Goal: Information Seeking & Learning: Learn about a topic

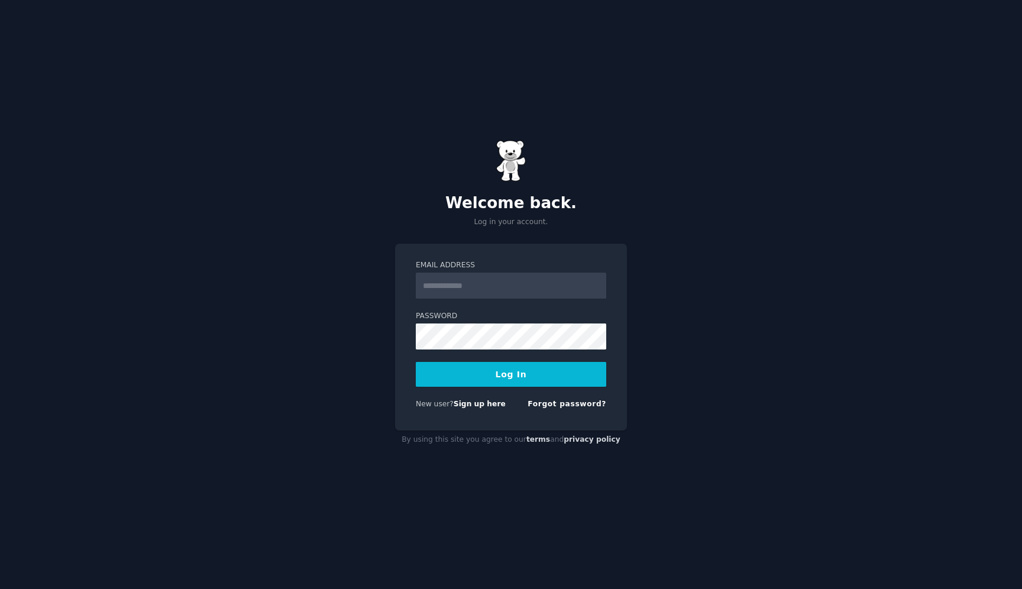
click at [517, 286] on input "Email Address" at bounding box center [511, 286] width 191 height 26
type input "**********"
click at [515, 385] on button "Log In" at bounding box center [511, 374] width 191 height 25
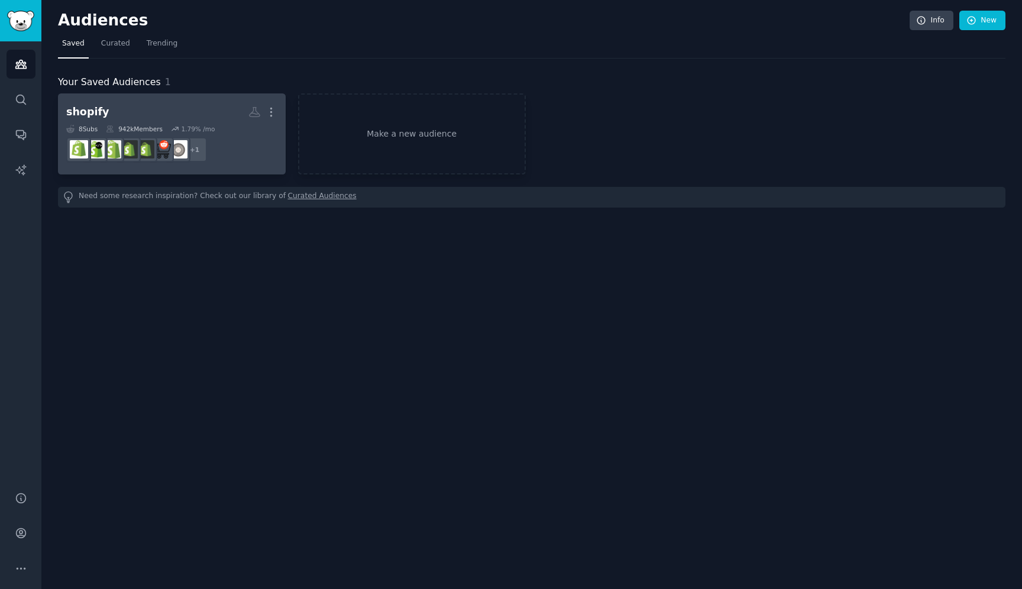
click at [192, 104] on h2 "shopify More" at bounding box center [171, 112] width 211 height 21
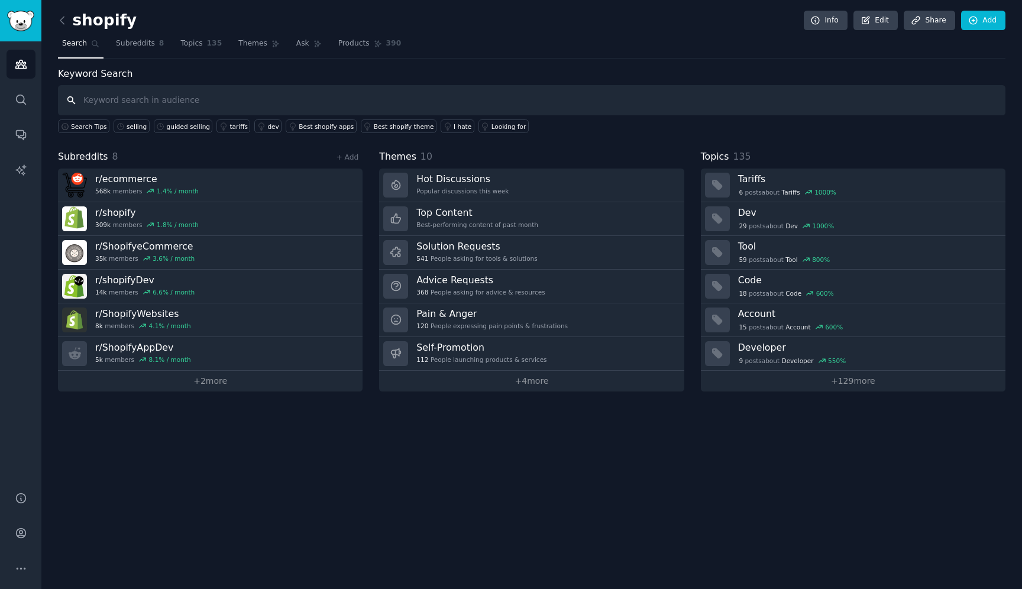
click at [287, 94] on input "text" at bounding box center [532, 100] width 948 height 30
type input "back in stock"
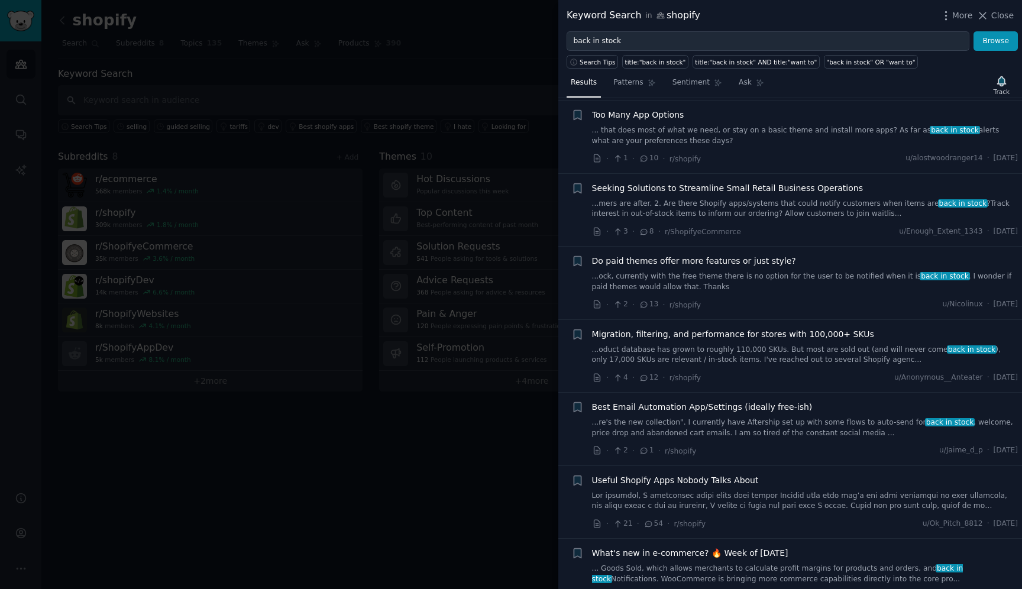
scroll to position [698, 0]
click at [685, 190] on span "Seeking Solutions to Streamline Small Retail Business Operations" at bounding box center [727, 189] width 271 height 12
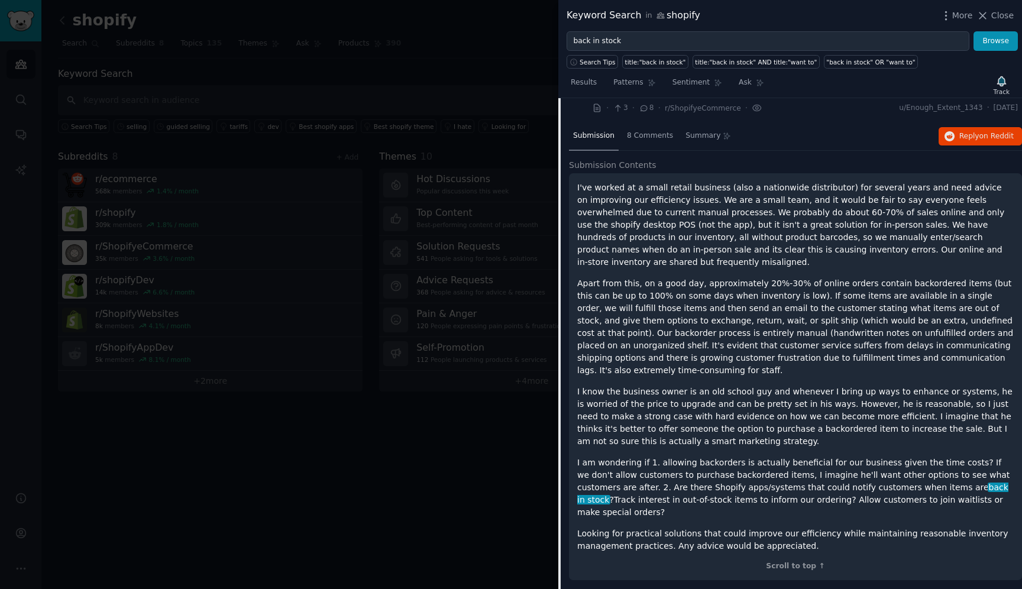
scroll to position [823, 0]
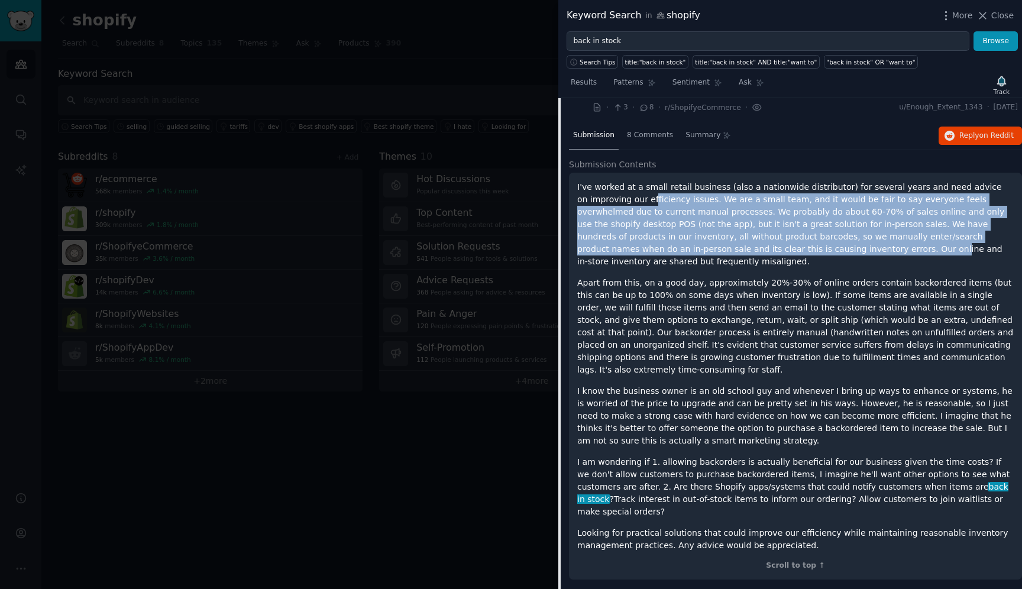
drag, startPoint x: 651, startPoint y: 205, endPoint x: 747, endPoint y: 244, distance: 103.7
click at [748, 244] on p "I've worked at a small retail business (also a nationwide distributor) for seve…" at bounding box center [795, 224] width 437 height 87
click at [727, 251] on p "I've worked at a small retail business (also a nationwide distributor) for seve…" at bounding box center [795, 224] width 437 height 87
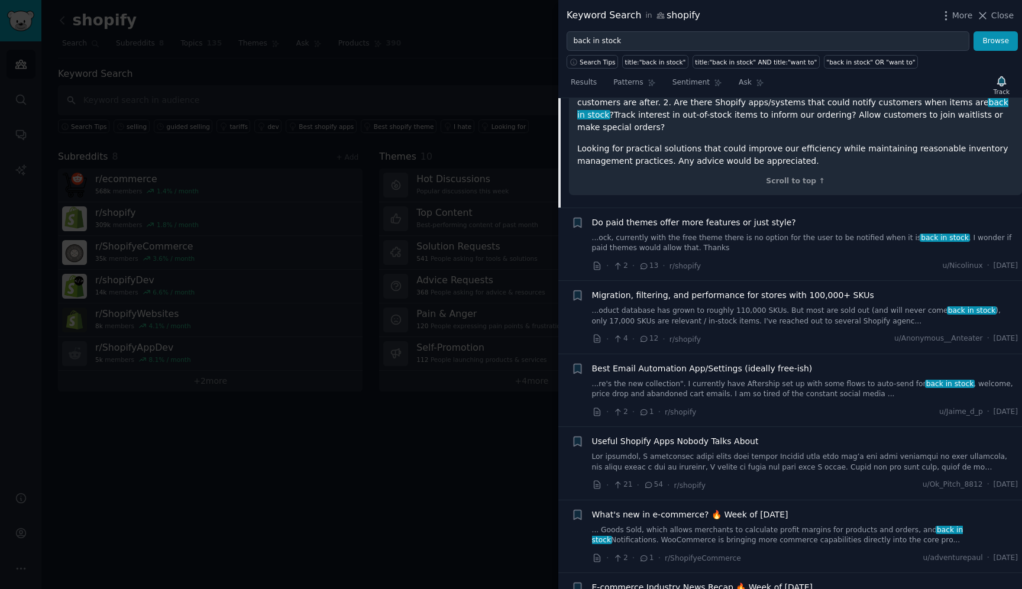
scroll to position [1244, 0]
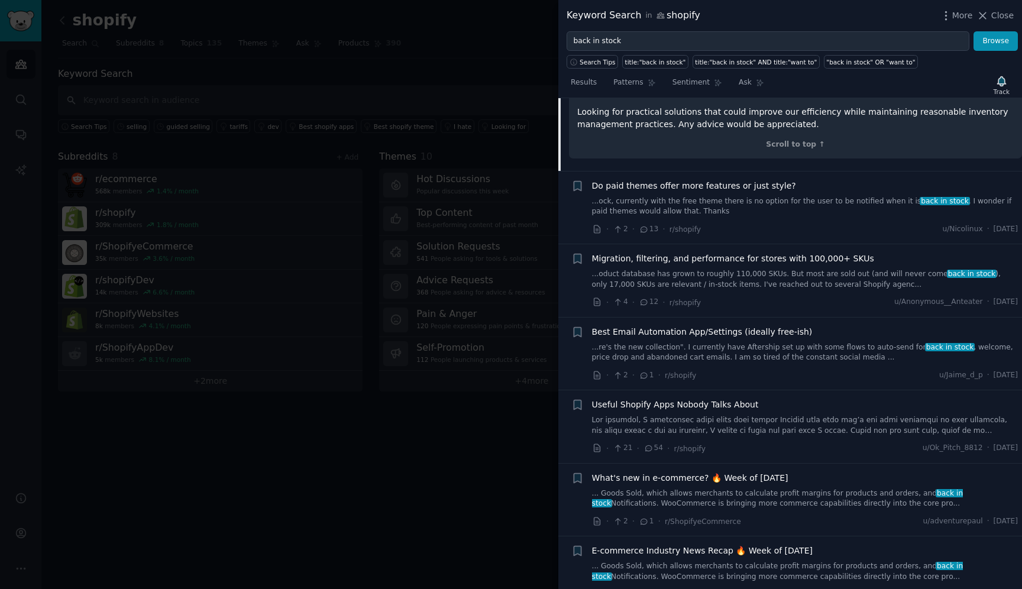
click at [687, 326] on span "Best Email Automation App/Settings (ideally free-ish)" at bounding box center [702, 332] width 221 height 12
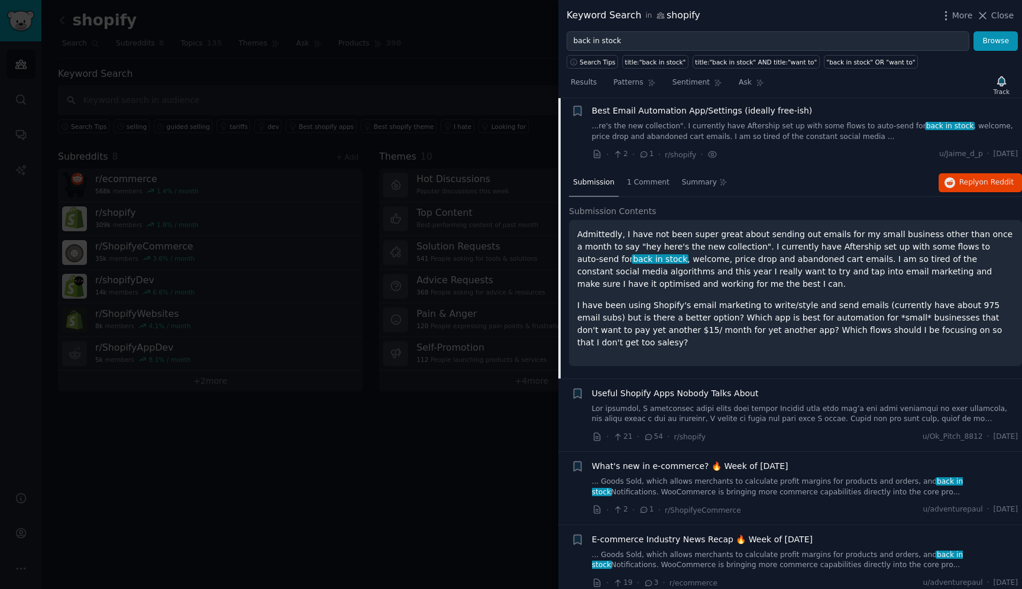
scroll to position [993, 0]
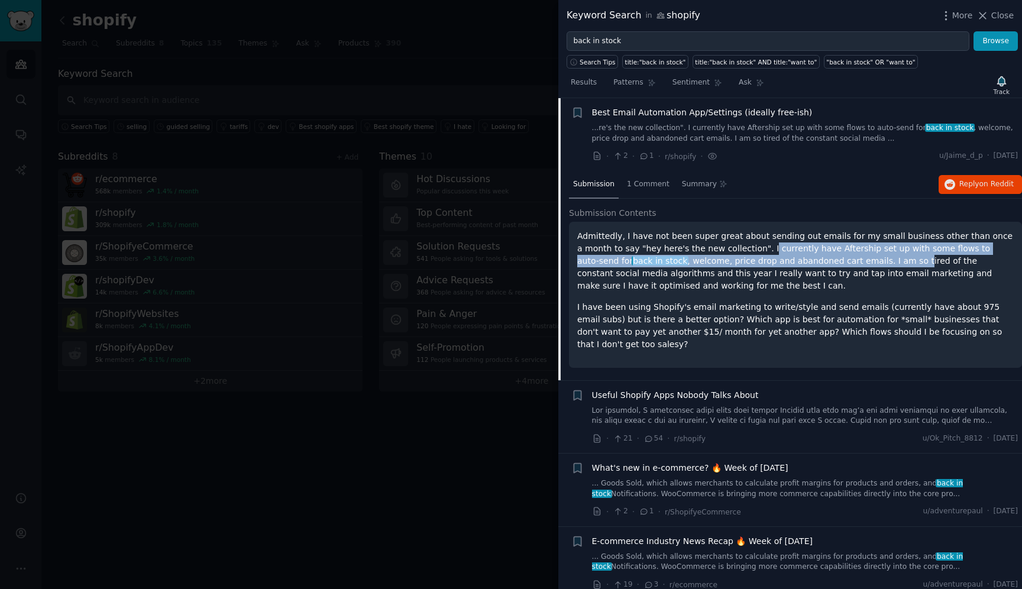
drag, startPoint x: 728, startPoint y: 249, endPoint x: 822, endPoint y: 266, distance: 95.6
click at [824, 266] on p "Admittedly, I have not been super great about sending out emails for my small b…" at bounding box center [795, 261] width 437 height 62
click at [822, 266] on p "Admittedly, I have not been super great about sending out emails for my small b…" at bounding box center [795, 261] width 437 height 62
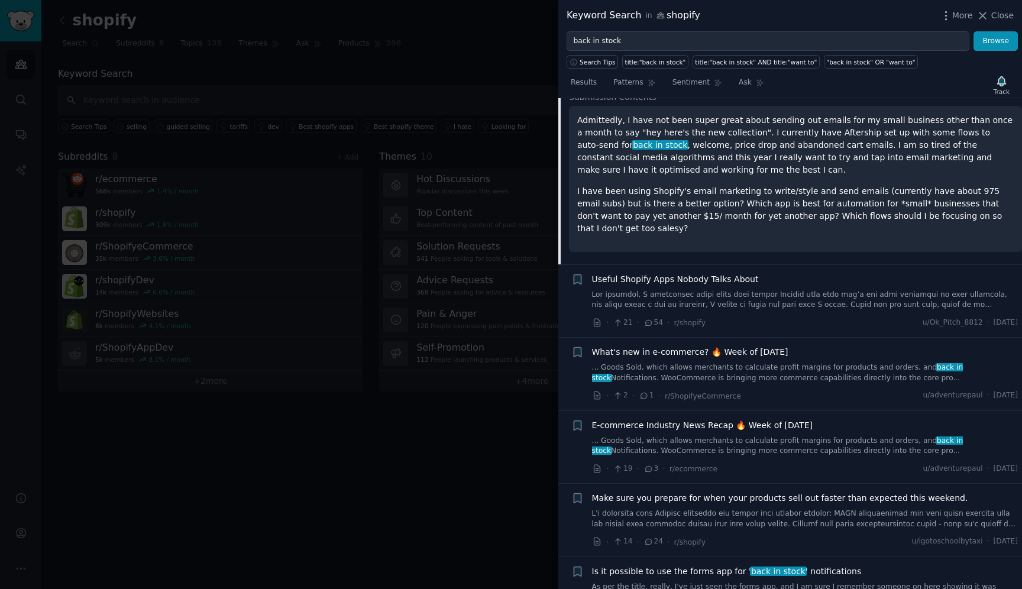
scroll to position [1114, 0]
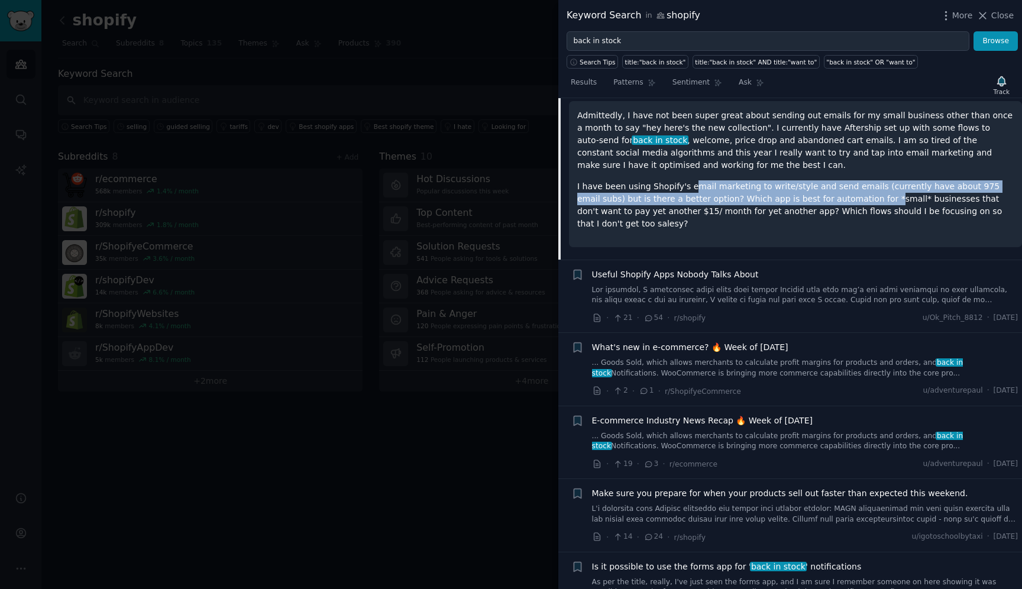
drag, startPoint x: 688, startPoint y: 191, endPoint x: 830, endPoint y: 201, distance: 142.3
click at [831, 201] on p "I have been using Shopify's email marketing to write/style and send emails (cur…" at bounding box center [795, 205] width 437 height 50
click at [830, 201] on p "I have been using Shopify's email marketing to write/style and send emails (cur…" at bounding box center [795, 205] width 437 height 50
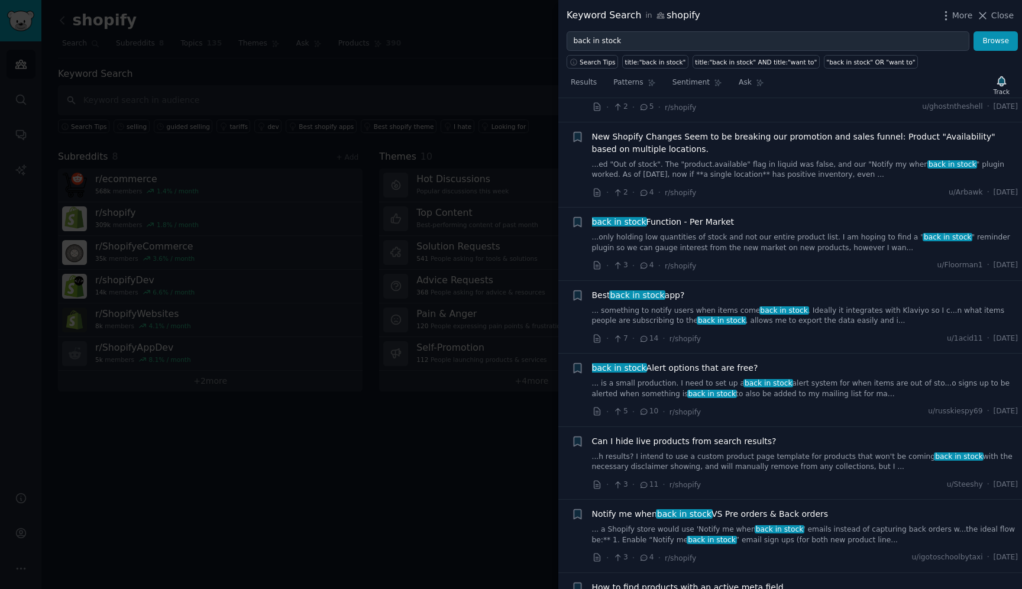
scroll to position [2212, 0]
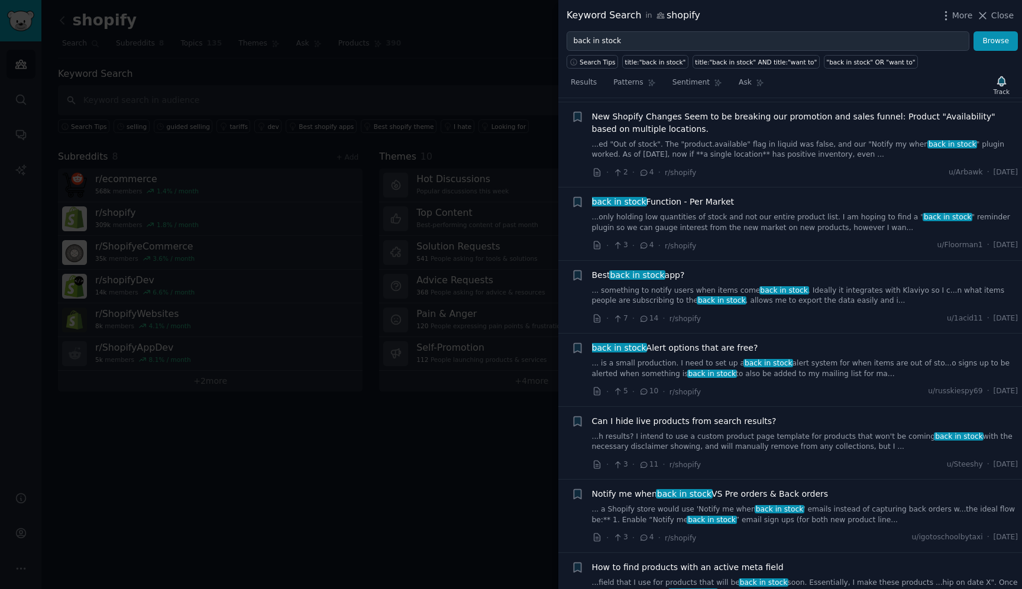
click at [711, 269] on div "Best back in stock app?" at bounding box center [805, 275] width 427 height 12
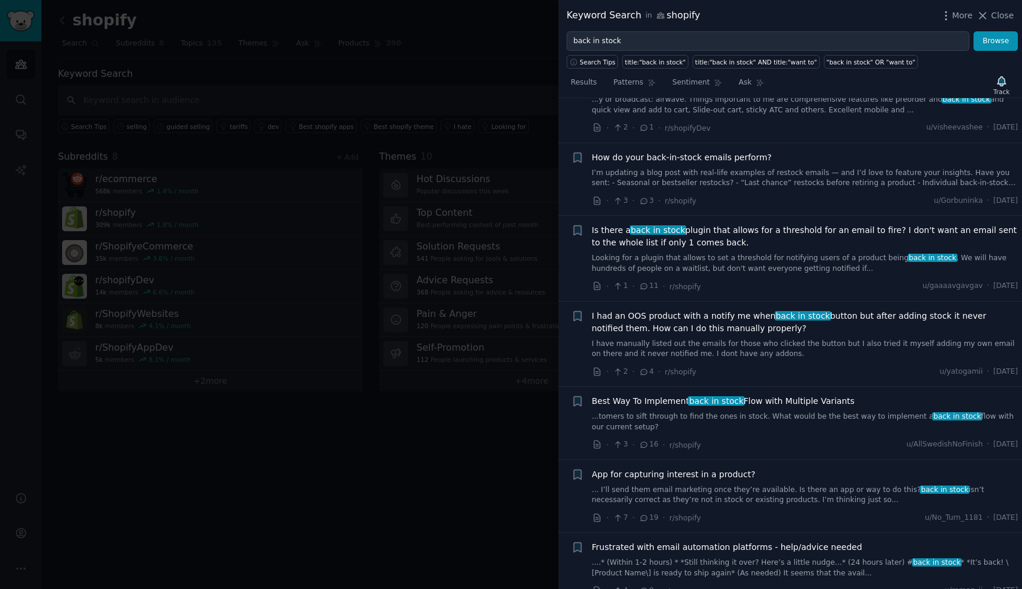
scroll to position [0, 0]
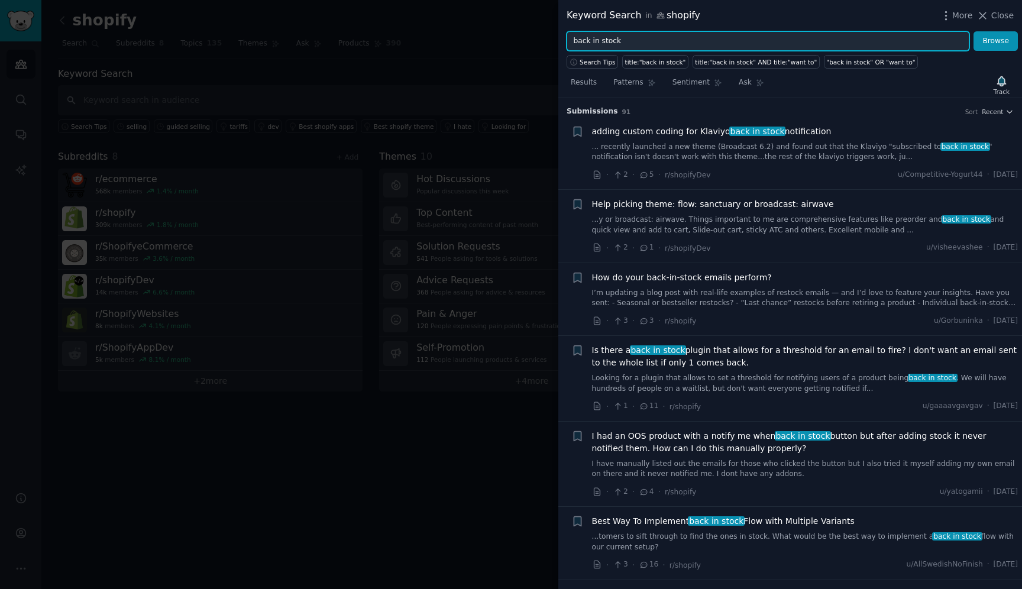
click at [665, 41] on input "back in stock" at bounding box center [768, 41] width 403 height 20
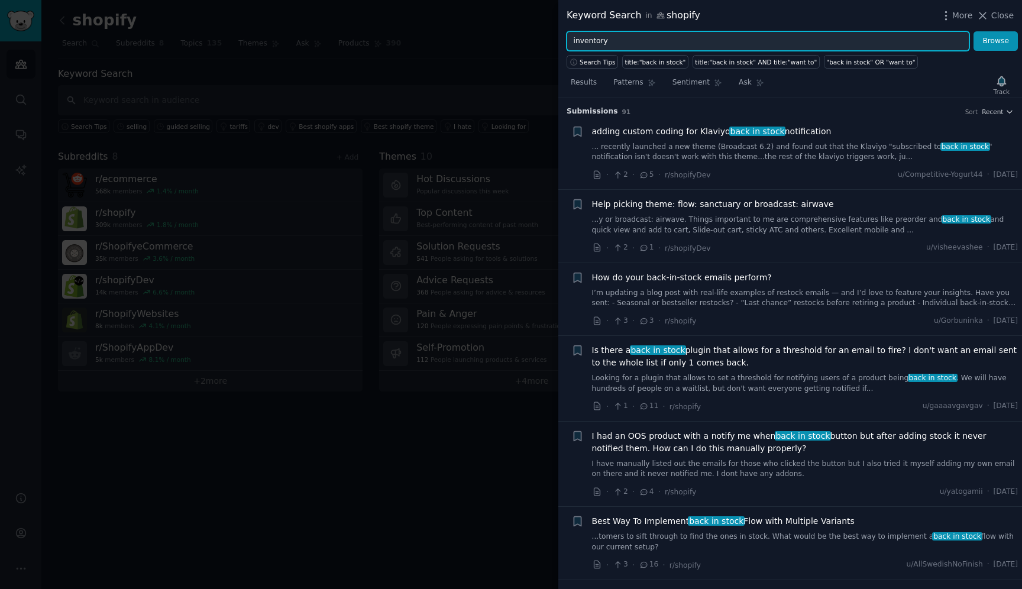
type input "inventory"
click at [974, 31] on button "Browse" at bounding box center [996, 41] width 44 height 20
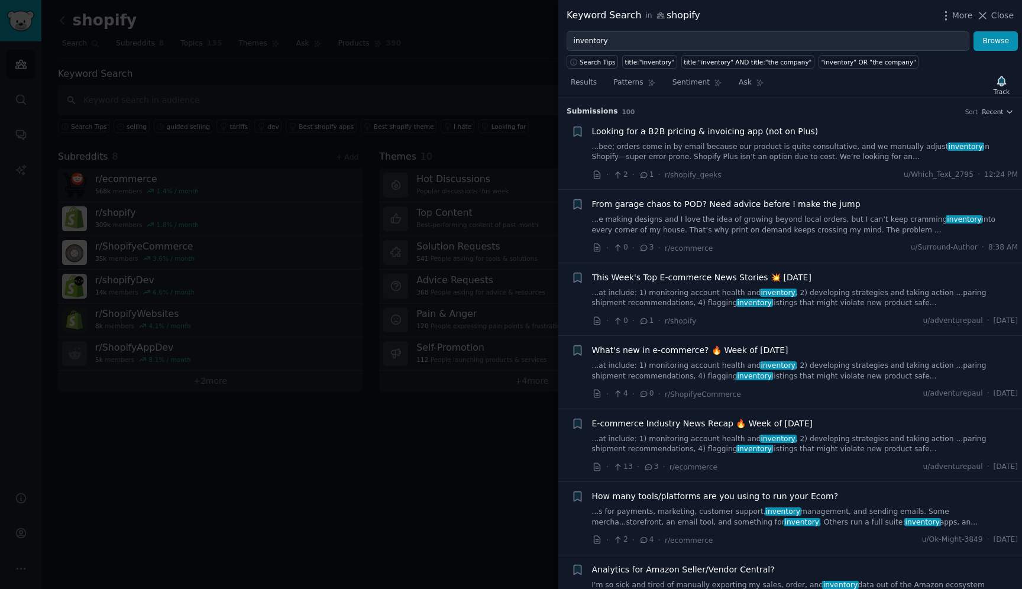
click at [684, 133] on span "Looking for a B2B pricing & invoicing app (not on Plus)" at bounding box center [705, 131] width 227 height 12
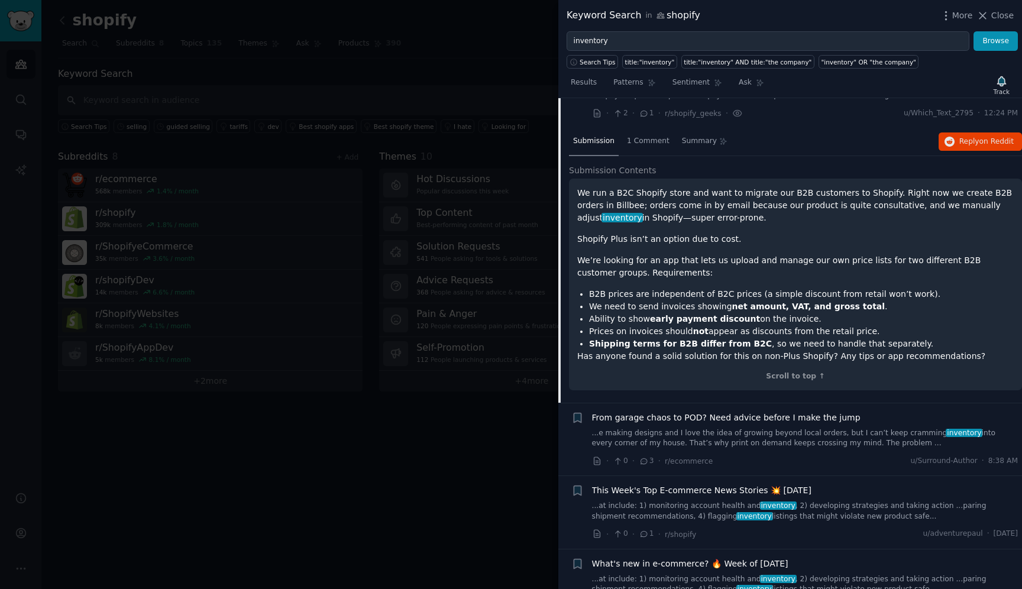
scroll to position [63, 0]
drag, startPoint x: 743, startPoint y: 237, endPoint x: 581, endPoint y: 238, distance: 162.1
click at [581, 238] on p "Shopify Plus isn’t an option due to cost." at bounding box center [795, 238] width 437 height 12
click at [663, 265] on p "We’re looking for an app that lets us upload and manage our own price lists for…" at bounding box center [795, 265] width 437 height 25
click at [697, 248] on div "We run a B2C Shopify store and want to migrate our B2B customers to Shopify. Ri…" at bounding box center [795, 274] width 437 height 176
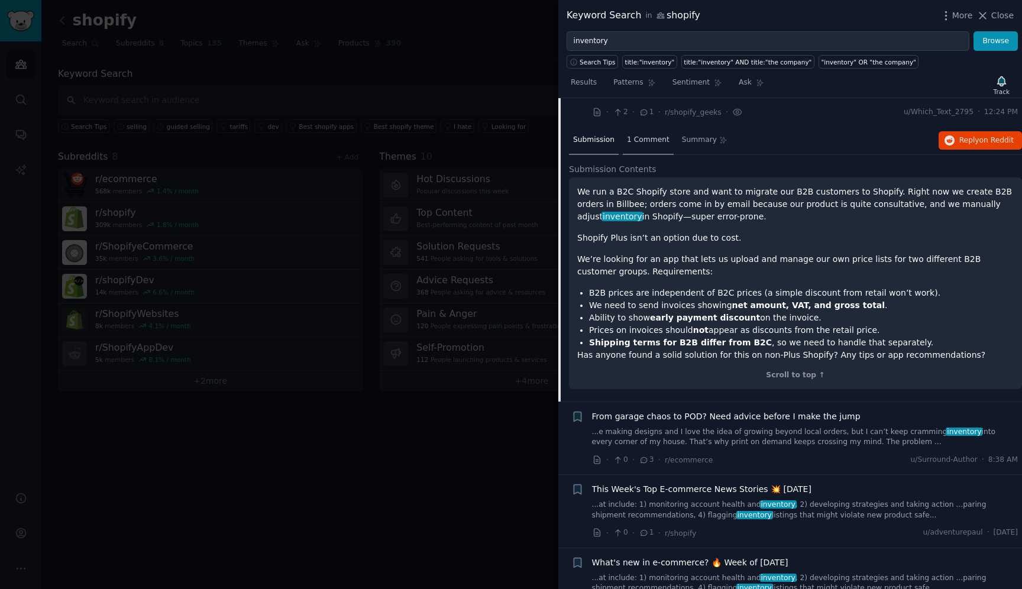
click at [644, 144] on span "1 Comment" at bounding box center [648, 140] width 43 height 11
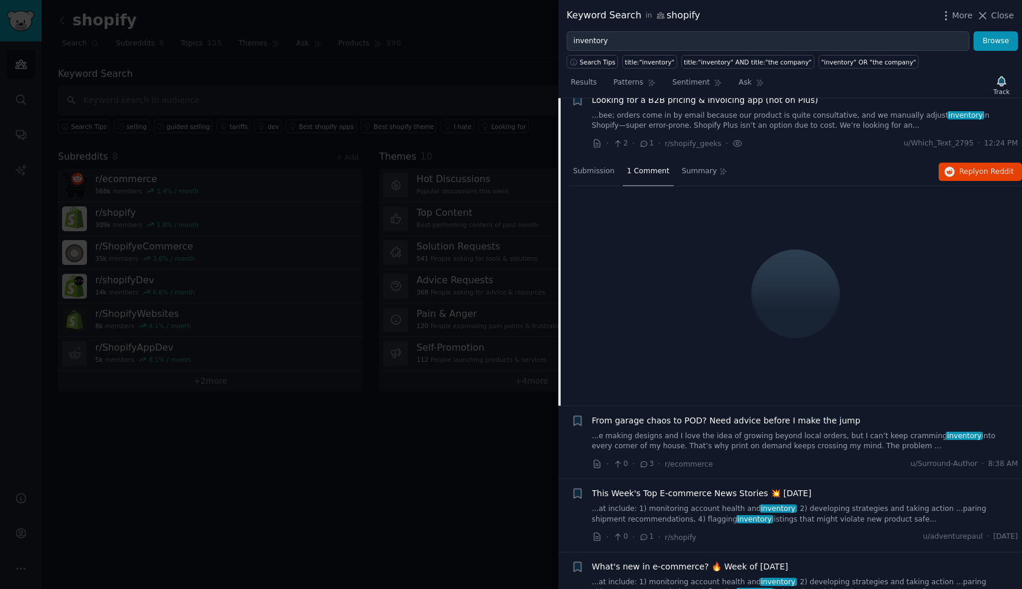
scroll to position [19, 0]
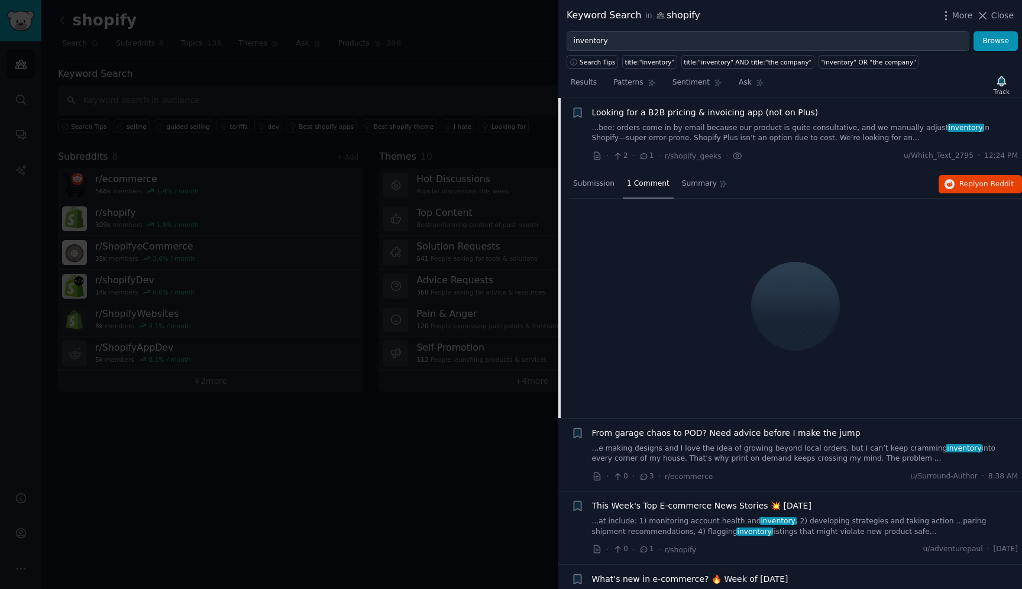
click at [655, 109] on span "Looking for a B2B pricing & invoicing app (not on Plus)" at bounding box center [705, 112] width 227 height 12
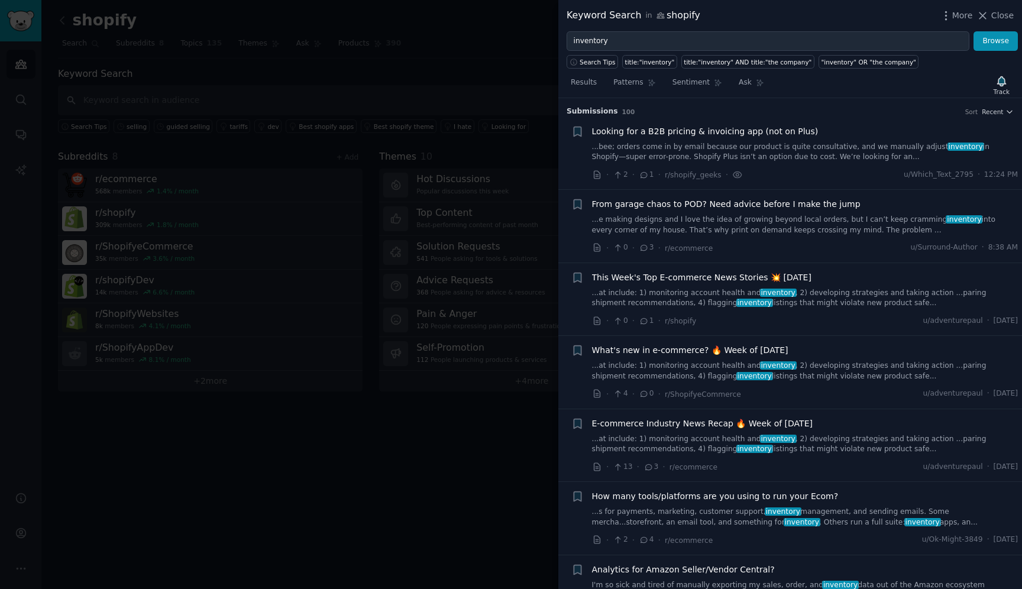
click at [671, 130] on span "Looking for a B2B pricing & invoicing app (not on Plus)" at bounding box center [705, 131] width 227 height 12
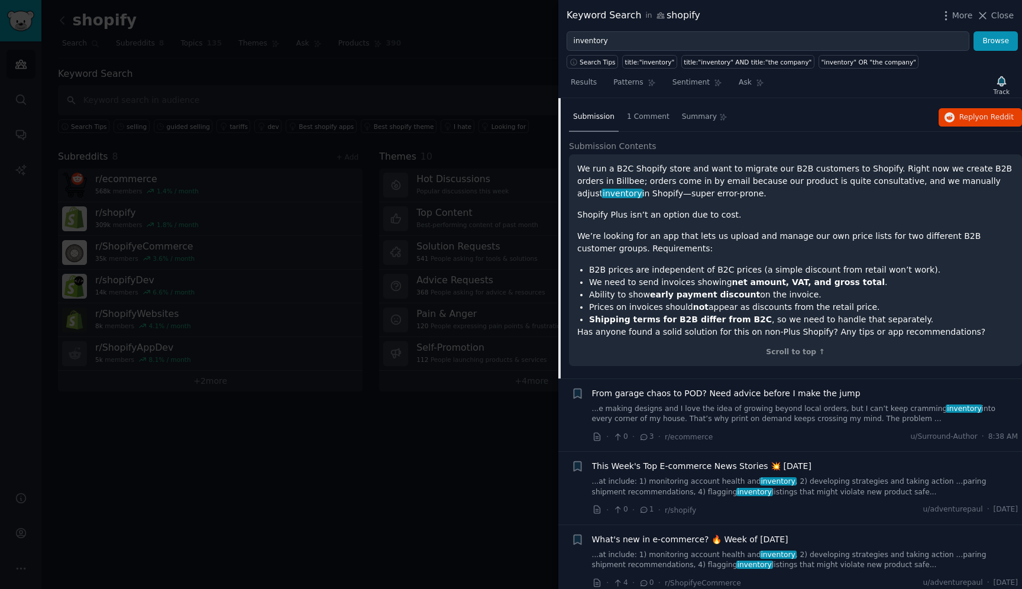
scroll to position [44, 0]
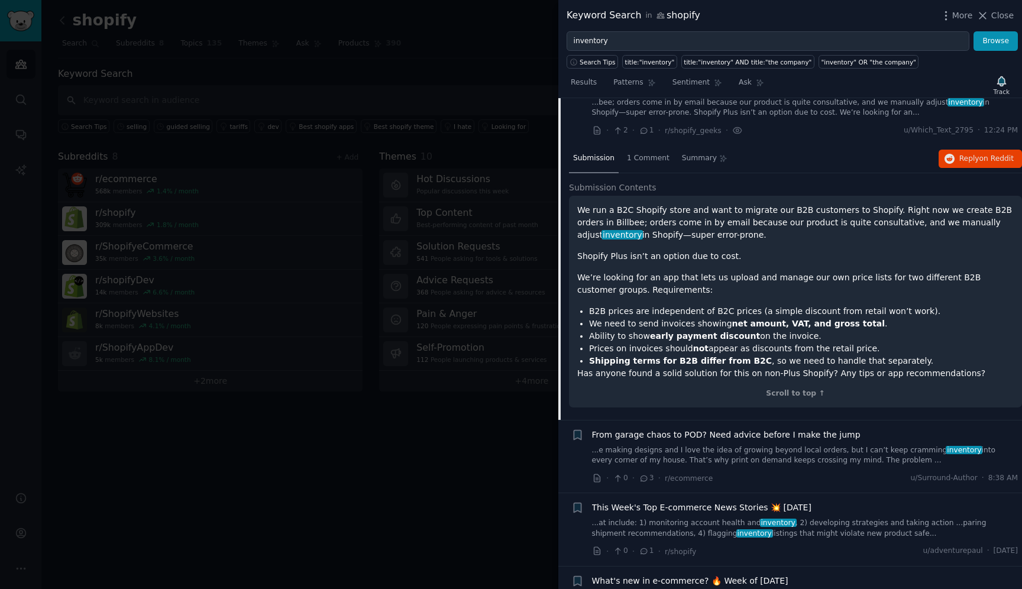
click at [826, 191] on h2 "Submission Contents" at bounding box center [795, 188] width 453 height 12
click at [635, 160] on span "1 Comment" at bounding box center [648, 158] width 43 height 11
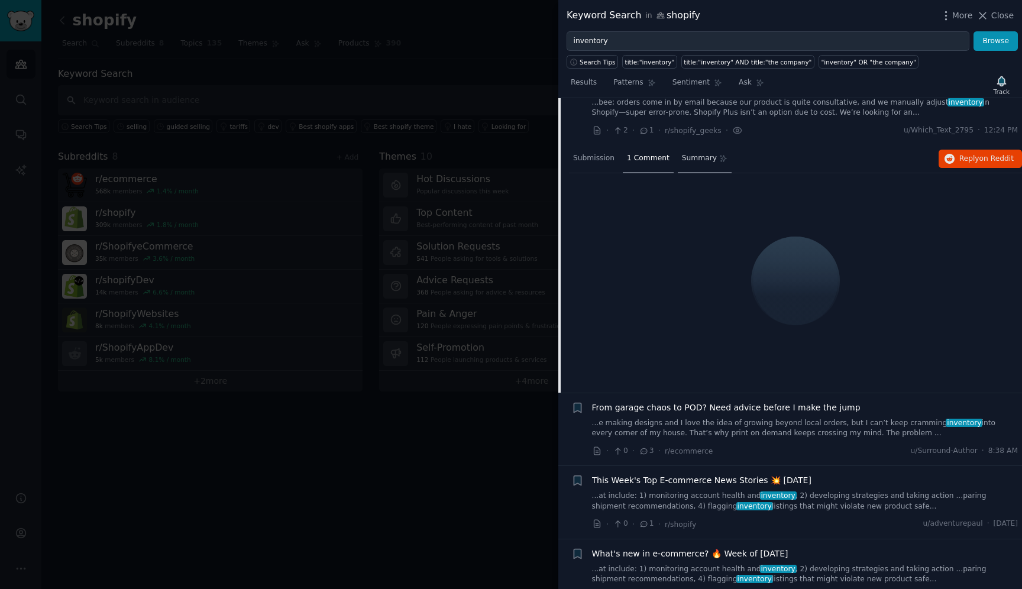
click at [682, 160] on span "Summary" at bounding box center [699, 158] width 35 height 11
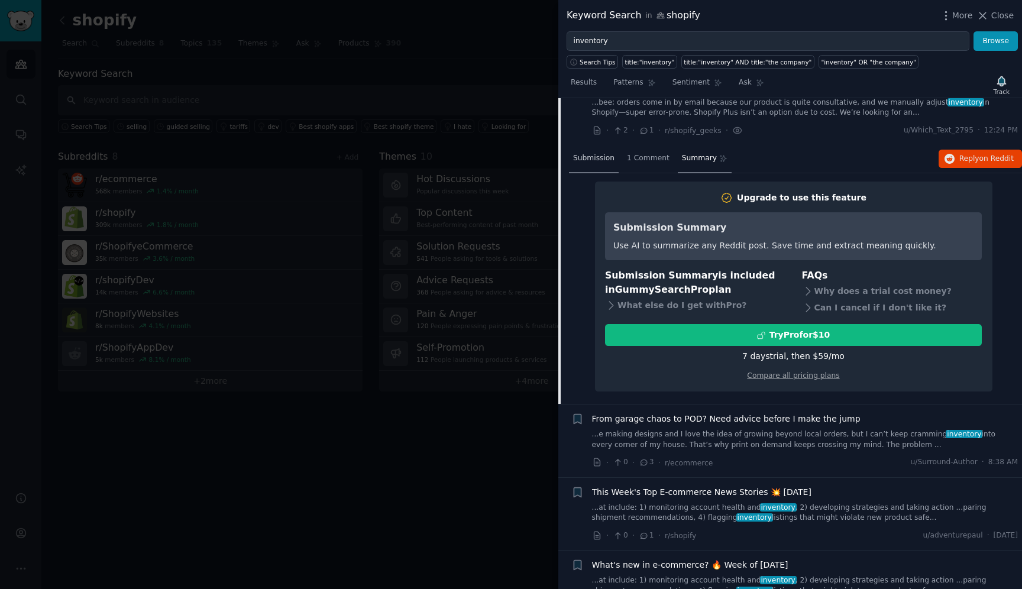
click at [611, 153] on div "Submission" at bounding box center [594, 159] width 50 height 28
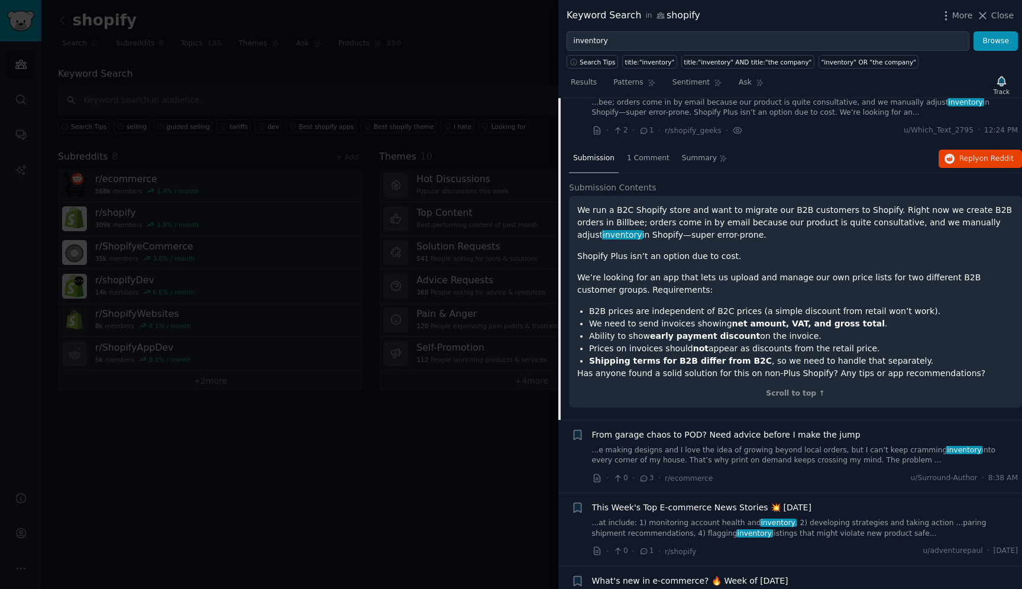
click at [667, 242] on div "We run a B2C Shopify store and want to migrate our B2B customers to Shopify. Ri…" at bounding box center [795, 292] width 437 height 176
click at [790, 396] on div "Scroll to top ↑" at bounding box center [795, 394] width 437 height 11
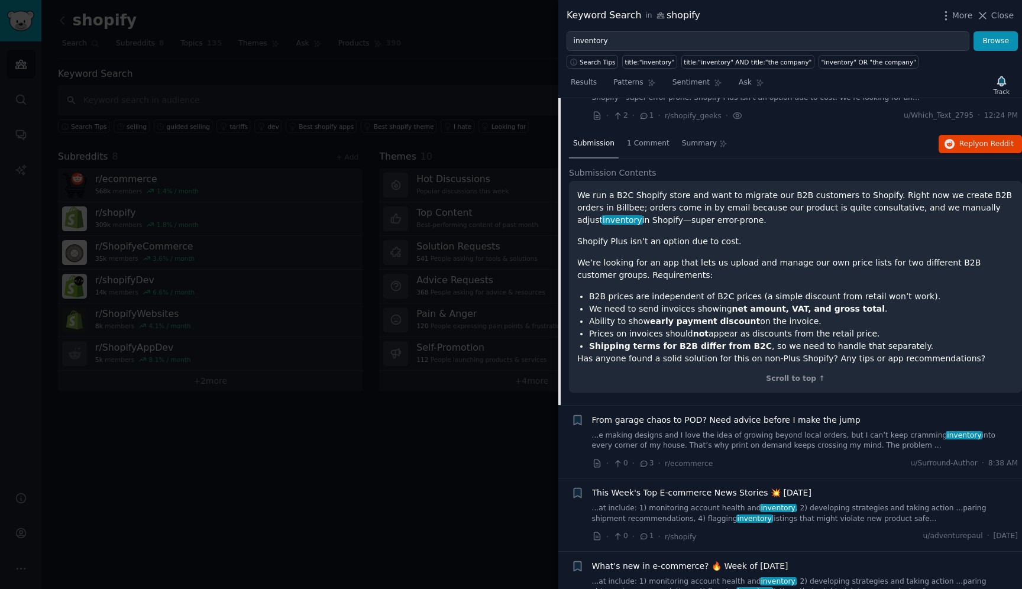
scroll to position [60, 0]
drag, startPoint x: 761, startPoint y: 308, endPoint x: 863, endPoint y: 306, distance: 101.2
click at [863, 306] on li "We need to send invoices showing net amount, VAT, and gross total ." at bounding box center [801, 308] width 425 height 12
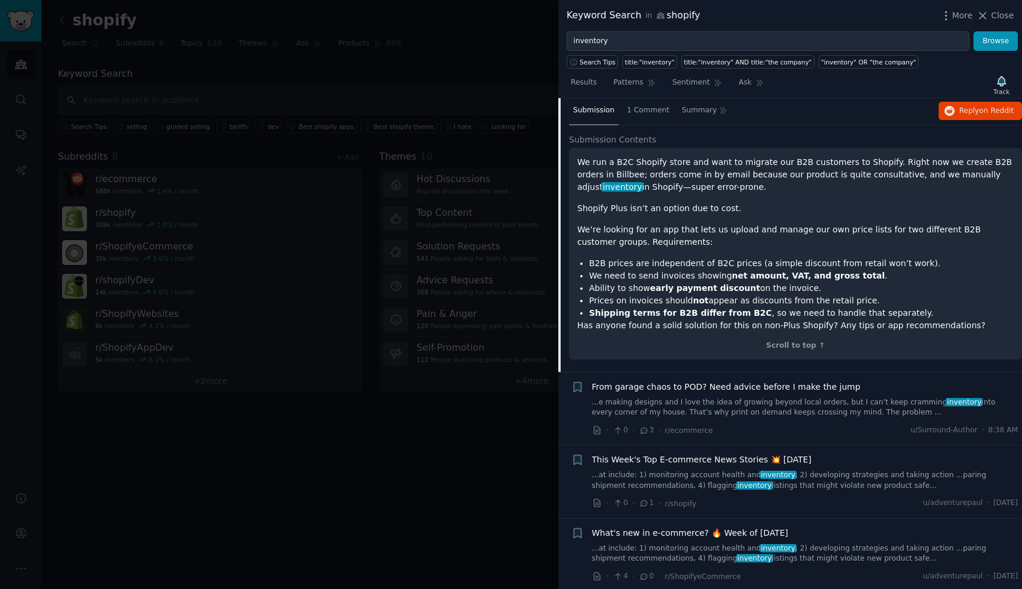
scroll to position [95, 0]
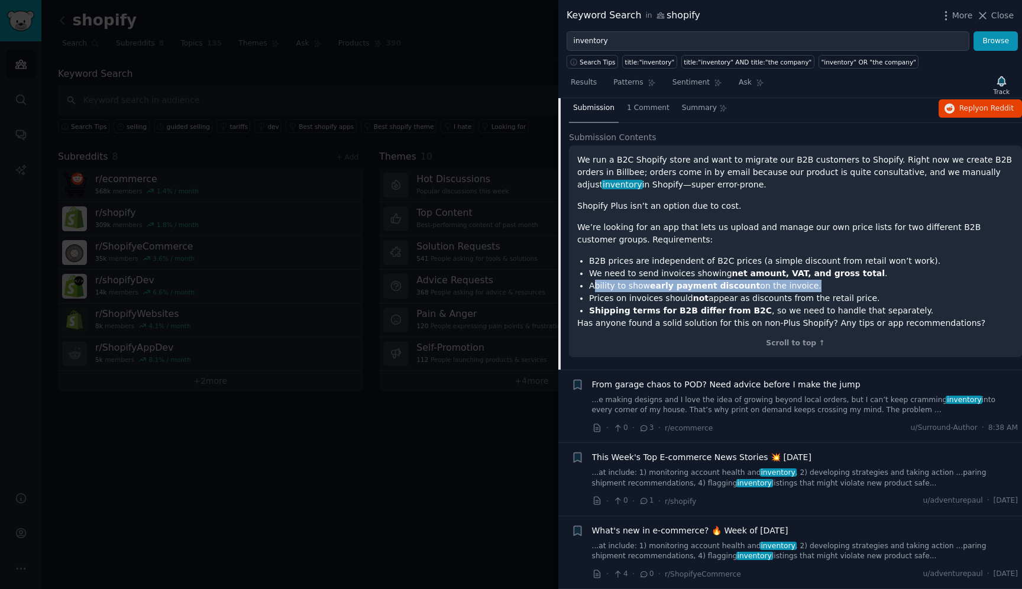
drag, startPoint x: 597, startPoint y: 291, endPoint x: 797, endPoint y: 288, distance: 200.0
click at [797, 288] on li "Ability to show early payment discount on the invoice." at bounding box center [801, 286] width 425 height 12
click at [805, 295] on li "Prices on invoices should not appear as discounts from the retail price." at bounding box center [801, 298] width 425 height 12
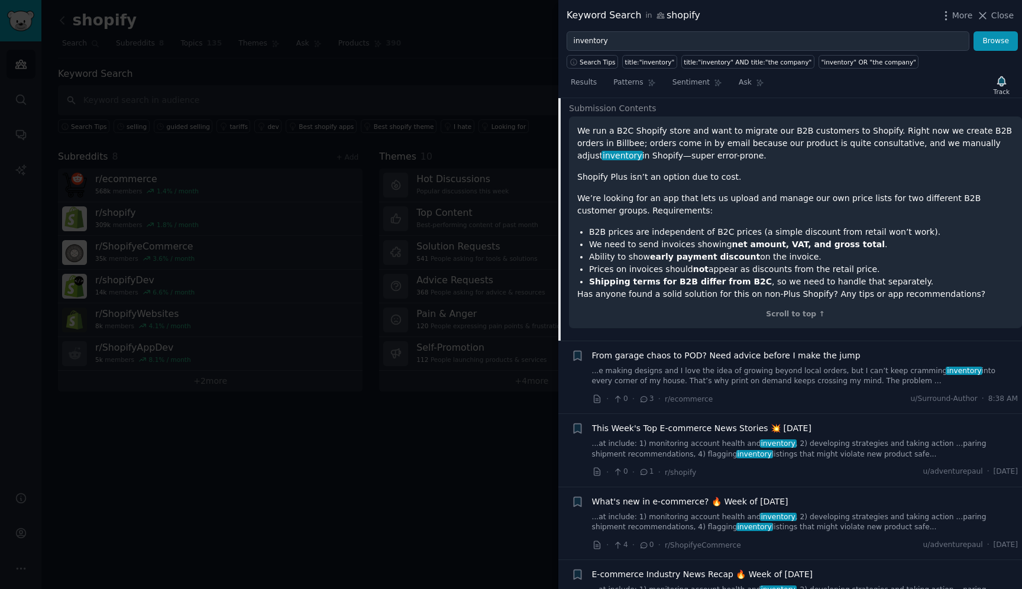
scroll to position [129, 0]
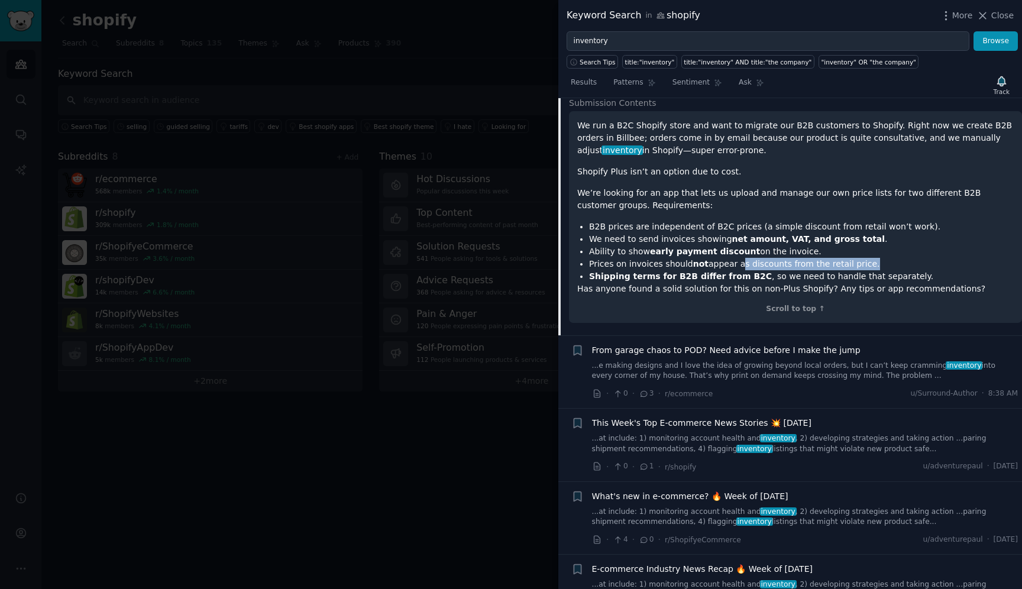
drag, startPoint x: 732, startPoint y: 263, endPoint x: 857, endPoint y: 262, distance: 124.3
click at [857, 262] on li "Prices on invoices should not appear as discounts from the retail price." at bounding box center [801, 264] width 425 height 12
drag, startPoint x: 861, startPoint y: 262, endPoint x: 583, endPoint y: 263, distance: 278.7
click at [589, 263] on li "Prices on invoices should not appear as discounts from the retail price." at bounding box center [801, 264] width 425 height 12
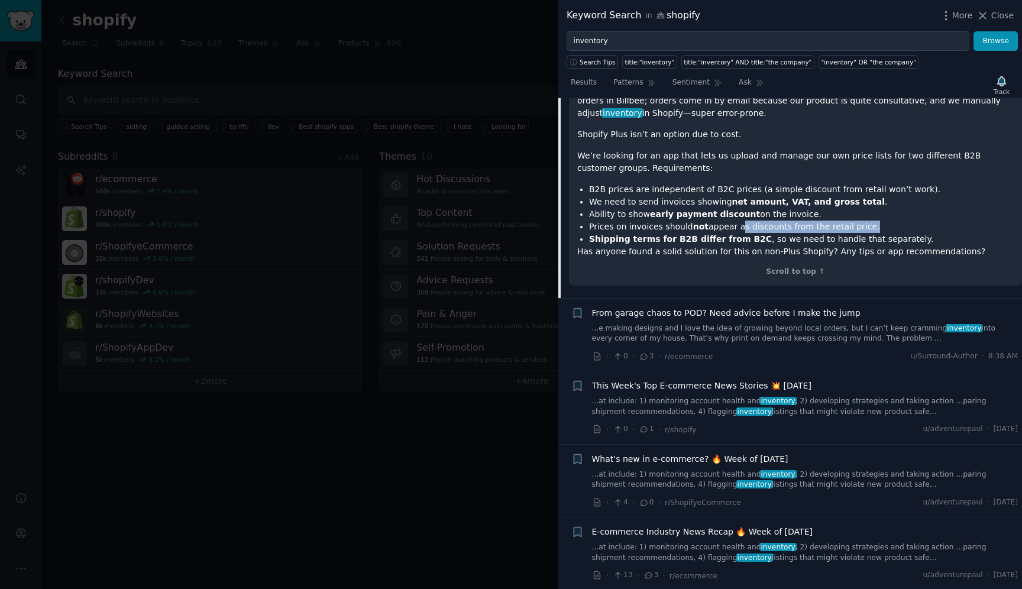
scroll to position [177, 0]
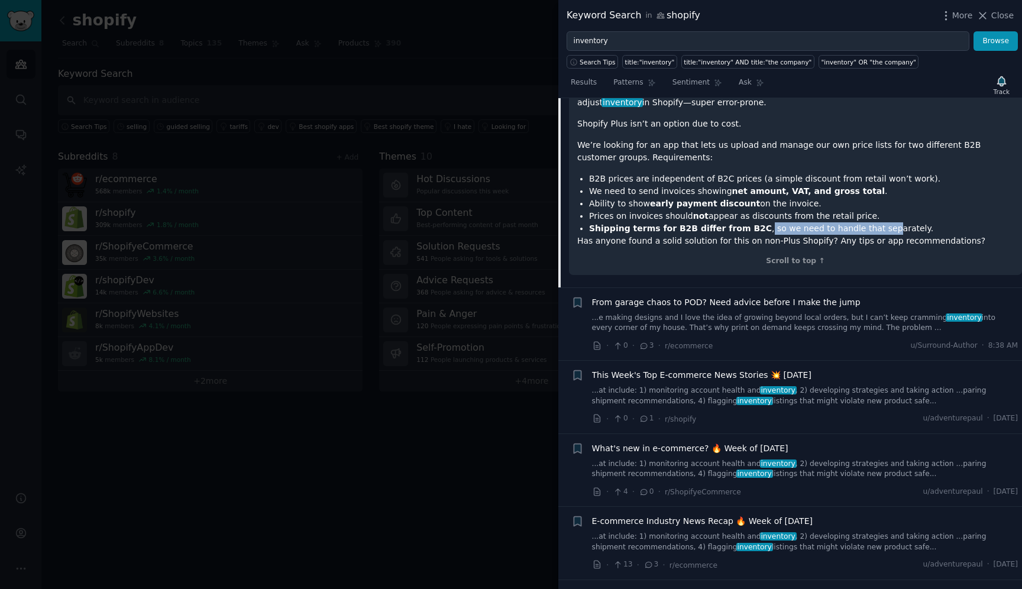
drag, startPoint x: 750, startPoint y: 230, endPoint x: 869, endPoint y: 229, distance: 118.9
click at [869, 229] on li "Shipping terms for B2B differ from B2C , so we need to handle that separately." at bounding box center [801, 228] width 425 height 12
click at [889, 229] on li "Shipping terms for B2B differ from B2C , so we need to handle that separately." at bounding box center [801, 228] width 425 height 12
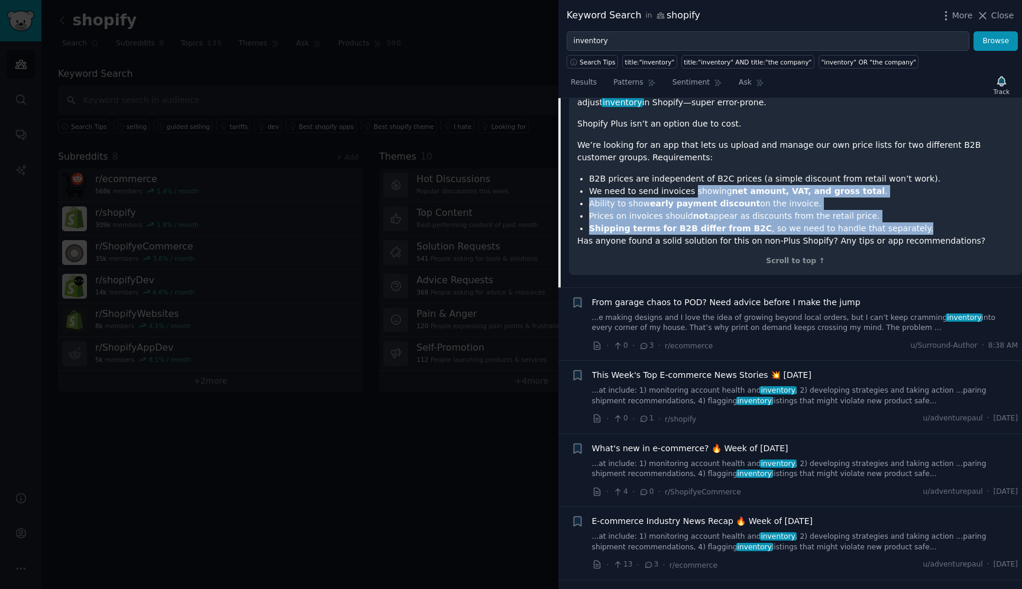
drag, startPoint x: 897, startPoint y: 229, endPoint x: 688, endPoint y: 186, distance: 213.2
click at [688, 186] on ul "B2B prices are independent of B2C prices (a simple discount from retail won’t w…" at bounding box center [795, 204] width 437 height 62
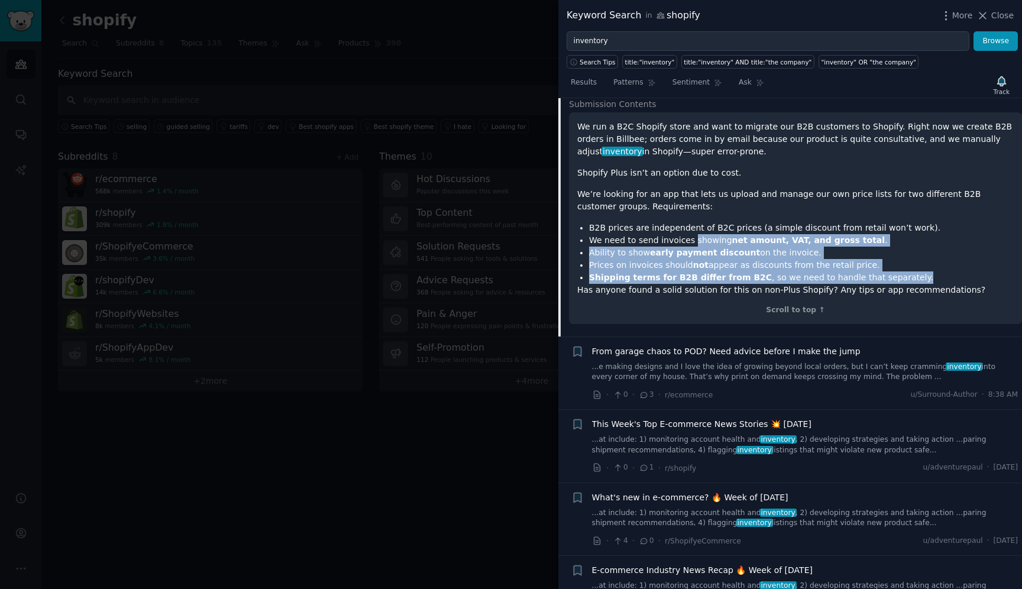
scroll to position [111, 0]
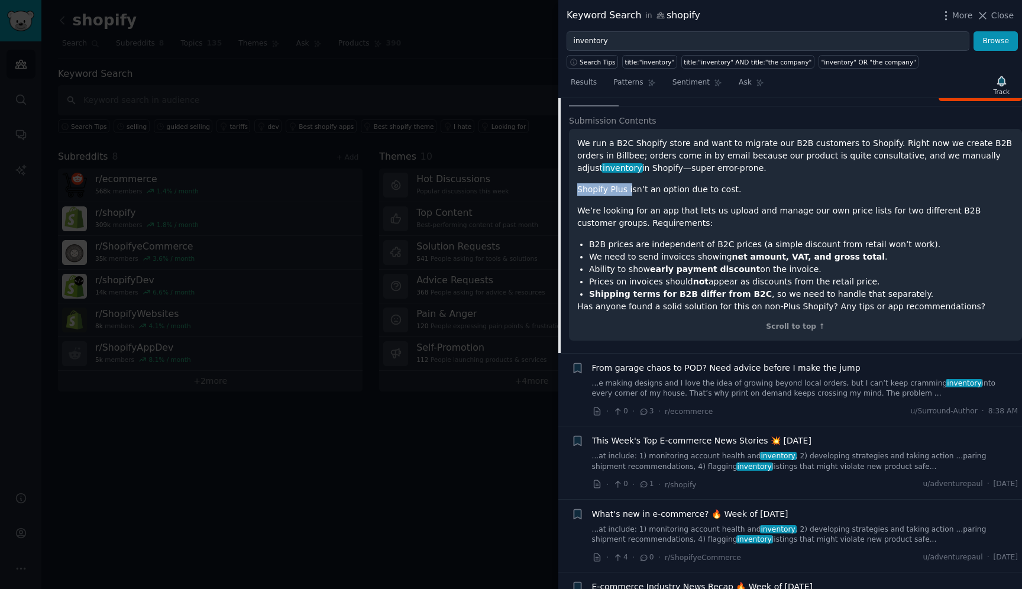
drag, startPoint x: 630, startPoint y: 190, endPoint x: 578, endPoint y: 189, distance: 51.5
click at [578, 189] on p "Shopify Plus isn’t an option due to cost." at bounding box center [795, 189] width 437 height 12
copy p "Shopify Plus i"
